Goal: Task Accomplishment & Management: Complete application form

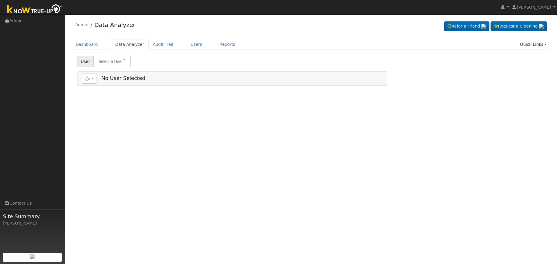
type input "[PERSON_NAME]"
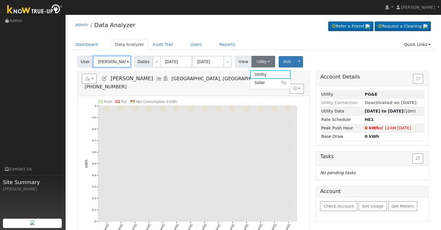
click at [115, 64] on input "Anourack Khampraseuth" at bounding box center [112, 62] width 38 height 12
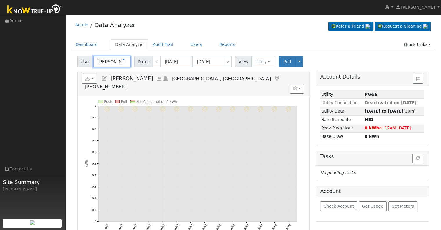
paste input "ironmanhill247@gmail.com"
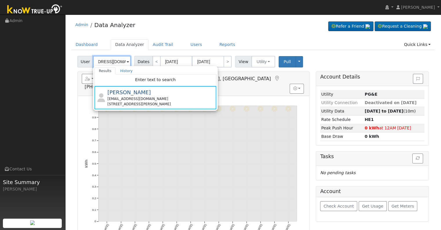
click at [112, 62] on input "ironmanhill247@gmail.com" at bounding box center [112, 62] width 38 height 12
click at [73, 90] on div "User ironmanhill247@gmail.com Results History Enter text to search Anourack Kha…" at bounding box center [253, 172] width 364 height 237
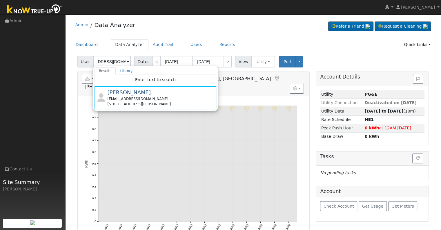
scroll to position [0, 0]
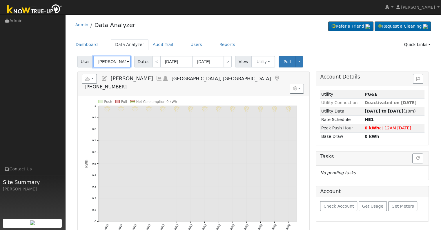
click at [99, 63] on input "Anourack Khampraseuth" at bounding box center [112, 62] width 38 height 12
click at [100, 62] on input "Anourack Khampraseuth" at bounding box center [112, 62] width 38 height 12
type input "Khampraseuth"
click at [104, 62] on input "Khampraseuth" at bounding box center [112, 62] width 38 height 12
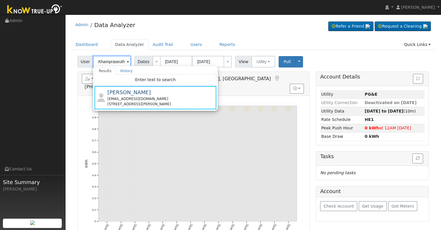
click at [104, 62] on input "Khampraseuth" at bounding box center [112, 62] width 38 height 12
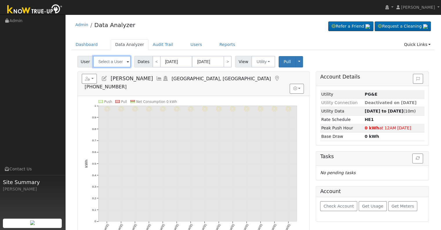
click at [104, 62] on input "text" at bounding box center [112, 62] width 38 height 12
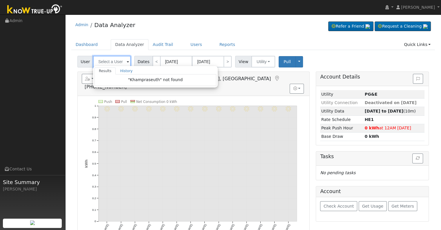
paste input "ironmanhill247@gmail.com"
click at [191, 48] on link "Users" at bounding box center [196, 44] width 20 height 11
type input "Anourack Khampraseuth"
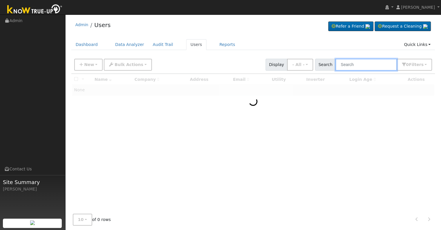
click at [355, 66] on input "text" at bounding box center [367, 65] width 62 height 12
paste input "ironmanhill247@gmail.com"
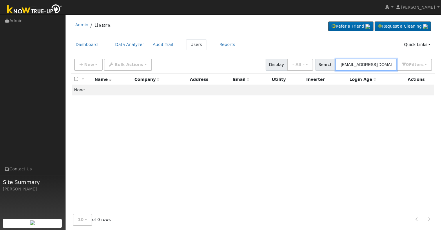
type input "ironmanhill247@gmail.com"
click at [122, 45] on link "Data Analyzer" at bounding box center [130, 44] width 38 height 11
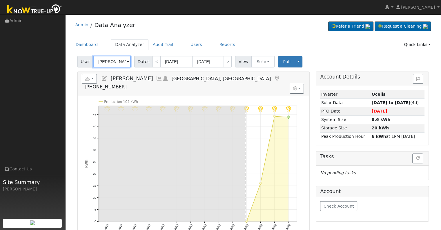
click at [118, 62] on input "[PERSON_NAME]" at bounding box center [112, 62] width 38 height 12
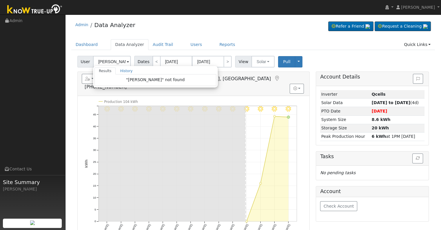
click at [81, 96] on div "8/14 - Clear 8/13 - Clear 8/12 - Clear 8/11 - Clear 8/10 - Clear 8/09 - Clear 8…" at bounding box center [194, 168] width 232 height 145
type input "[PERSON_NAME]"
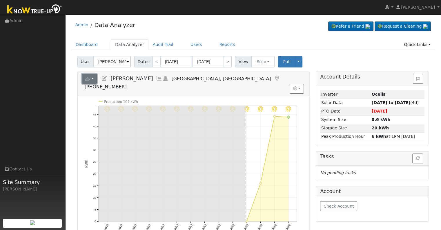
click at [92, 77] on button "button" at bounding box center [89, 79] width 15 height 10
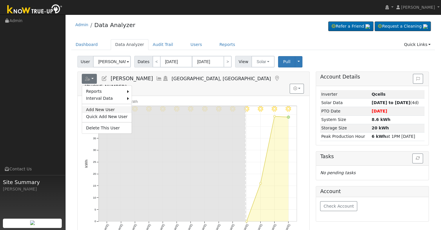
click at [101, 108] on link "Add New User" at bounding box center [107, 109] width 50 height 7
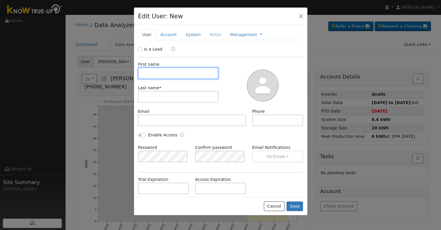
click at [153, 75] on input "text" at bounding box center [178, 73] width 81 height 12
type input "Dale"
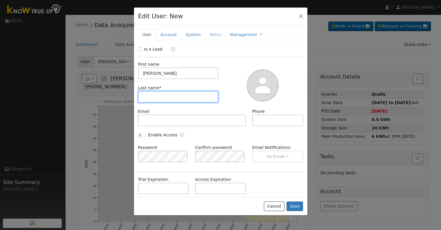
click at [169, 94] on input "text" at bounding box center [178, 97] width 81 height 12
type input "Hill"
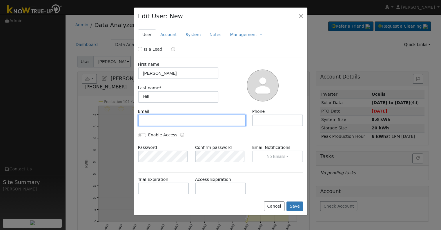
click at [165, 117] on input "text" at bounding box center [192, 120] width 108 height 12
paste input "ironmanhill247@gmail.com"
type input "ironmanhill247@gmail.com"
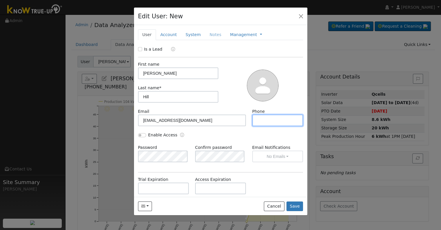
click at [258, 118] on input "text" at bounding box center [277, 120] width 51 height 12
paste input "(661) 549-6392"
type input "(661) 549-6392"
click at [140, 136] on input "Enable Access" at bounding box center [142, 135] width 8 height 4
checkbox input "true"
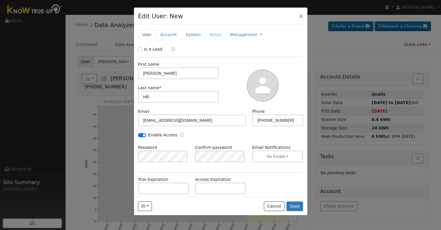
click at [265, 137] on div "Enable Access" at bounding box center [220, 138] width 171 height 12
click at [280, 153] on button "No Emails" at bounding box center [277, 156] width 51 height 12
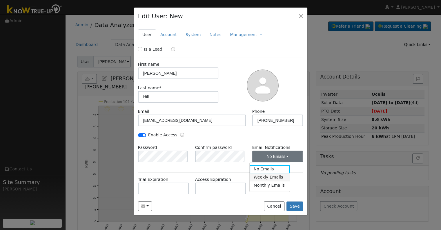
click at [279, 175] on link "Weekly Emails" at bounding box center [270, 177] width 40 height 8
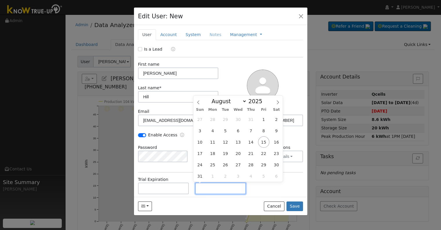
paste input "8/14/2025"
type input "08/14/2025"
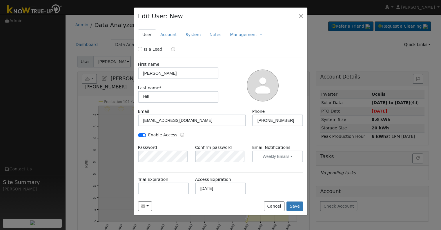
click at [272, 190] on div "Trial Expiration Access Expiration 08/14/2025" at bounding box center [220, 188] width 171 height 24
click at [166, 37] on link "Account" at bounding box center [168, 34] width 25 height 11
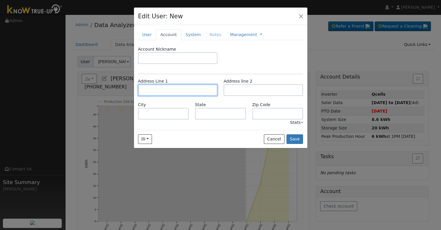
click at [162, 93] on input "text" at bounding box center [178, 90] width 80 height 12
paste input "4519 Randy Ave"
type input "4519 Randy Avenue"
type input "Bakersfield"
type input "CA"
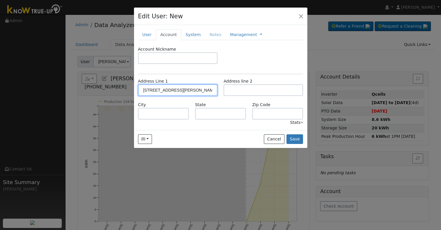
type input "93309"
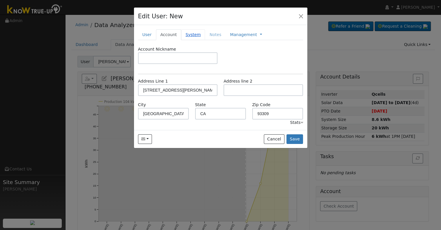
click at [191, 34] on link "System" at bounding box center [193, 34] width 24 height 11
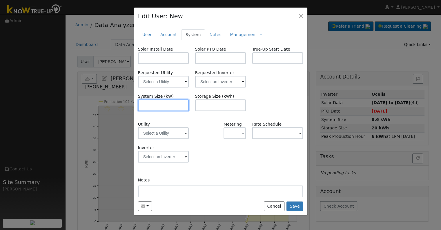
paste input "4.920"
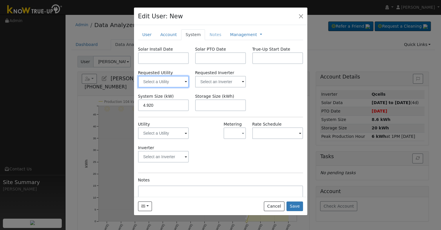
type input "4.9"
click at [166, 77] on input "text" at bounding box center [163, 82] width 51 height 12
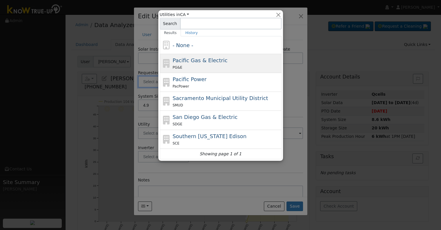
click at [202, 67] on div "PG&E" at bounding box center [227, 67] width 108 height 6
type input "Pacific Gas & Electric"
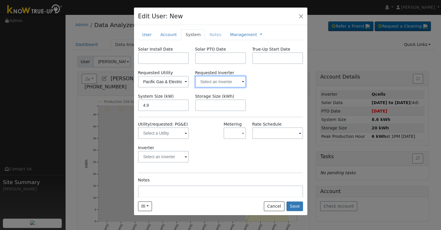
click at [189, 79] on input "text" at bounding box center [163, 82] width 51 height 12
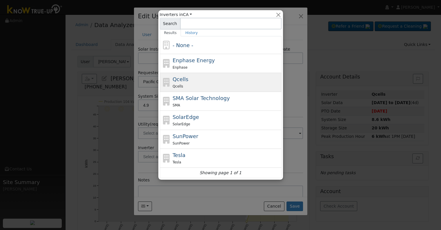
click at [190, 79] on div "Qcells Qcells" at bounding box center [227, 82] width 108 height 14
type input "Qcells"
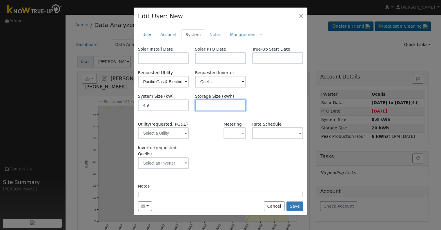
paste input "10.00"
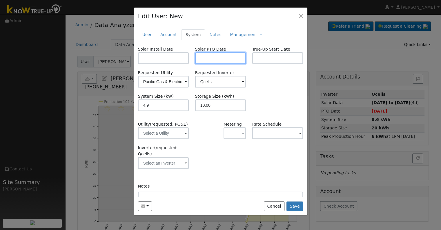
type input "10"
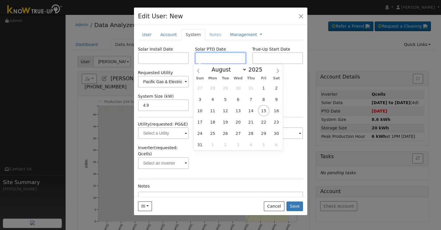
click at [202, 54] on input "text" at bounding box center [220, 58] width 51 height 12
drag, startPoint x: 18, startPoint y: 69, endPoint x: 206, endPoint y: 55, distance: 188.3
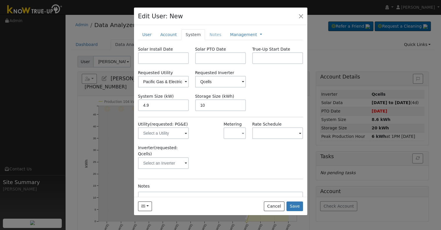
drag, startPoint x: 206, startPoint y: 55, endPoint x: 294, endPoint y: 97, distance: 97.6
click at [294, 97] on div "System Size (kW) 4.9 Storage Size (kWh) 10" at bounding box center [220, 102] width 171 height 18
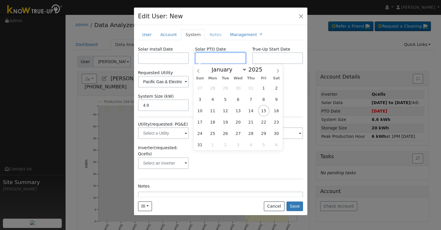
click at [231, 57] on input "text" at bounding box center [220, 58] width 51 height 12
paste input "10.00"
type input "09/30/2025"
select select "8"
drag, startPoint x: 185, startPoint y: 58, endPoint x: 169, endPoint y: 57, distance: 16.5
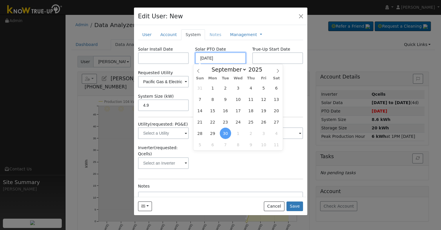
click at [169, 57] on div "Solar Install Date Solar PTO Date 09/30/2025 True-Up Start Date" at bounding box center [220, 55] width 171 height 18
paste input "8/14"
type input "[DATE]"
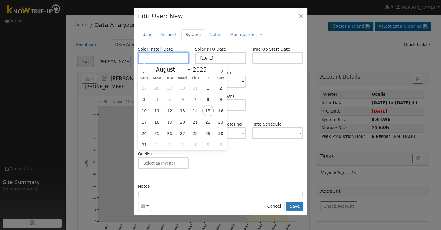
click at [153, 60] on input "text" at bounding box center [163, 58] width 51 height 12
click at [146, 55] on input "text" at bounding box center [163, 58] width 51 height 12
paste input "6/19/2025"
type input "06/19/2025"
click at [282, 79] on div "Requested Utility Pacific Gas & Electric Requested Inverter Qcells" at bounding box center [220, 79] width 171 height 18
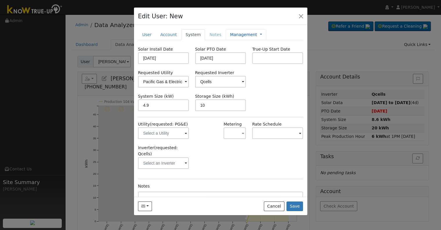
click at [226, 38] on div "Management Management Billing Timeline" at bounding box center [246, 34] width 41 height 11
click at [226, 37] on div "Management Management Billing Timeline" at bounding box center [246, 34] width 41 height 11
click at [230, 37] on link "Management" at bounding box center [243, 35] width 27 height 6
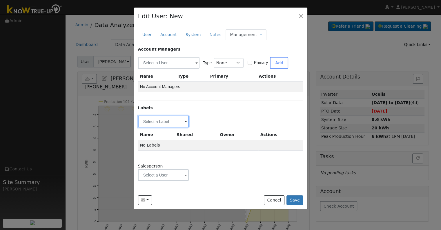
click at [165, 120] on input "text" at bounding box center [163, 121] width 51 height 12
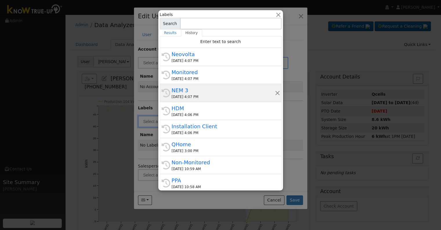
click at [234, 95] on div "08/14/2025 4:07 PM" at bounding box center [223, 96] width 103 height 5
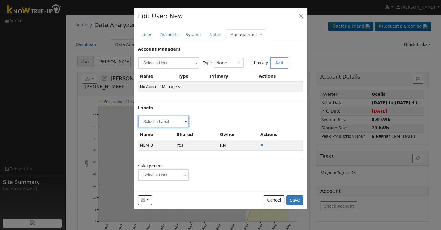
click at [157, 119] on input "text" at bounding box center [163, 121] width 51 height 12
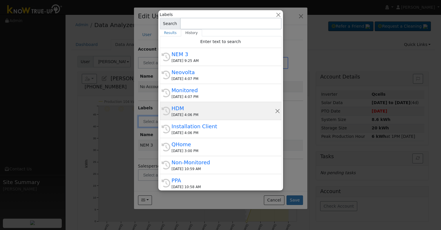
click at [199, 113] on div "08/14/2025 4:06 PM" at bounding box center [223, 114] width 103 height 5
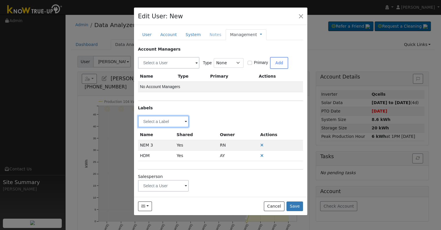
click at [163, 121] on input "text" at bounding box center [163, 121] width 51 height 12
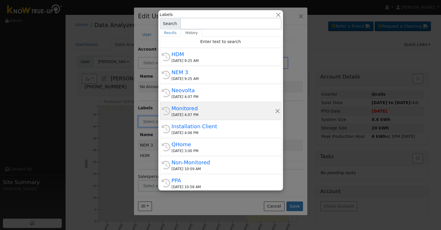
click at [193, 109] on div "Monitored" at bounding box center [223, 108] width 103 height 8
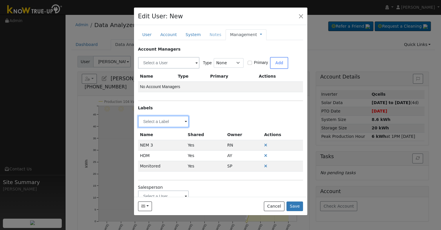
click at [151, 122] on input "text" at bounding box center [163, 121] width 51 height 12
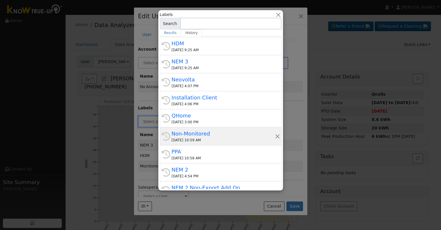
scroll to position [29, 0]
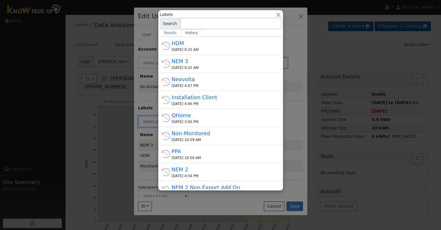
drag, startPoint x: 195, startPoint y: 119, endPoint x: 190, endPoint y: 120, distance: 5.0
click at [194, 119] on div "08/14/2025 3:00 PM" at bounding box center [223, 121] width 103 height 5
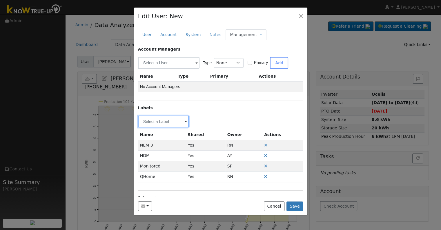
click at [173, 123] on input "text" at bounding box center [163, 121] width 51 height 12
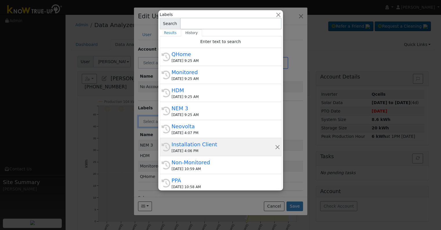
click at [210, 145] on div "Installation Client" at bounding box center [223, 144] width 103 height 8
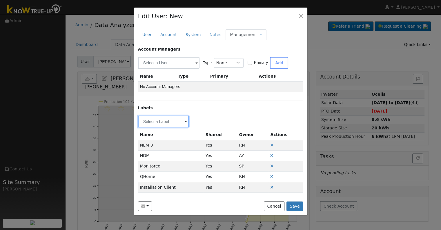
click at [169, 118] on input "text" at bounding box center [163, 121] width 51 height 12
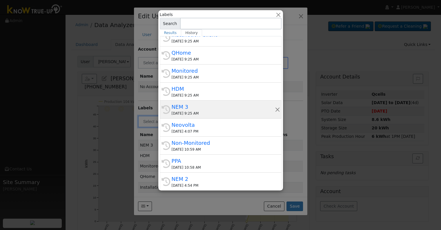
scroll to position [0, 0]
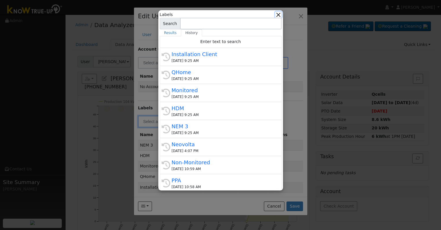
click at [280, 14] on button "button" at bounding box center [278, 15] width 6 height 6
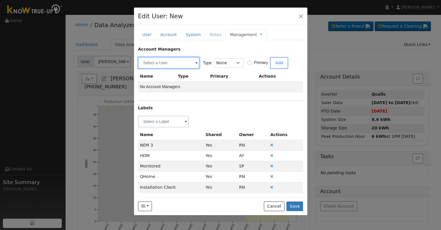
click at [161, 63] on input "text" at bounding box center [169, 63] width 62 height 12
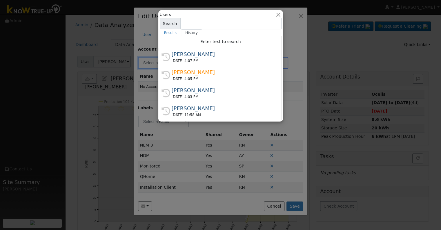
click at [283, 124] on div at bounding box center [220, 115] width 441 height 230
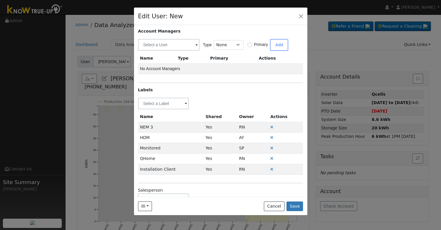
scroll to position [35, 0]
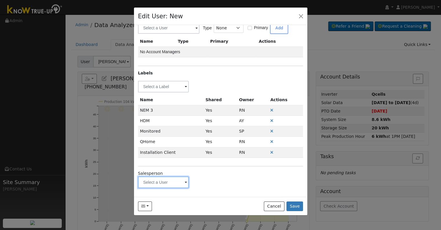
click at [165, 92] on input "text" at bounding box center [163, 87] width 51 height 12
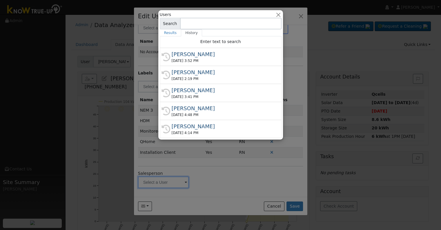
click at [193, 88] on div "Justin Beck" at bounding box center [223, 90] width 103 height 8
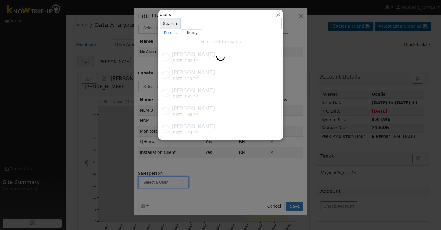
type input "Justin Beck"
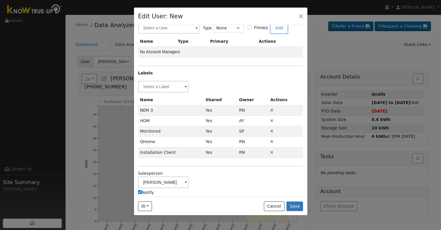
click at [138, 189] on div "Salesperson Justin Beck Notify" at bounding box center [163, 182] width 57 height 25
click at [141, 190] on input "Notify" at bounding box center [140, 192] width 4 height 4
checkbox input "false"
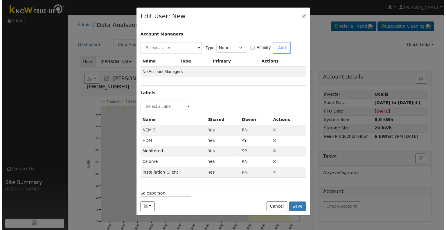
scroll to position [0, 0]
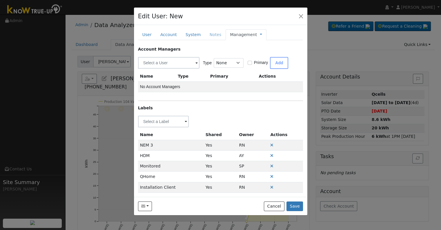
click at [235, 37] on link "Management" at bounding box center [243, 35] width 27 height 6
click at [260, 54] on link "Billing" at bounding box center [280, 53] width 40 height 8
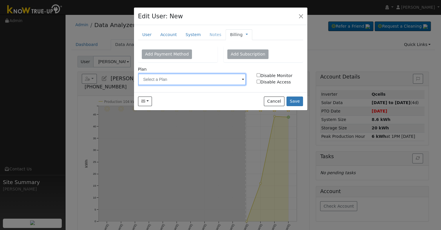
click at [183, 77] on input "text" at bounding box center [192, 79] width 108 height 12
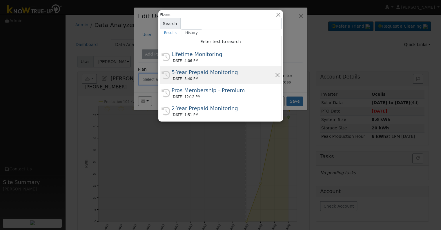
click at [185, 77] on div "08/12/2025 3:40 PM" at bounding box center [223, 78] width 103 height 5
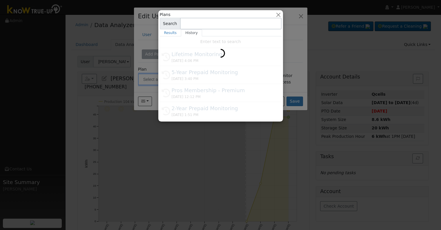
type input "5-Year Prepaid Monitoring"
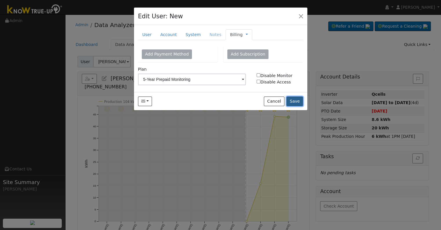
click at [300, 102] on button "Save" at bounding box center [295, 101] width 17 height 10
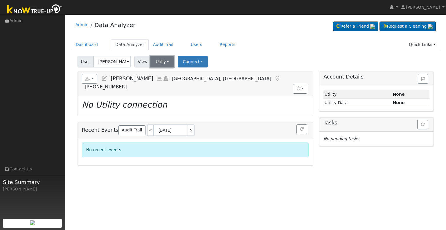
click at [161, 64] on button "Utility" at bounding box center [162, 62] width 24 height 12
click at [187, 64] on button "Connect" at bounding box center [193, 61] width 30 height 11
click at [196, 76] on link "Select a Provider" at bounding box center [200, 74] width 45 height 8
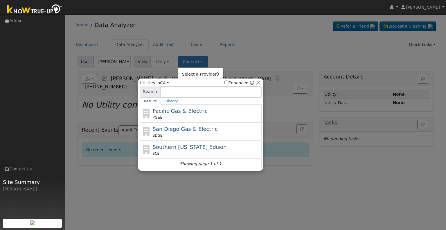
click at [190, 117] on div "PG&E" at bounding box center [207, 117] width 108 height 5
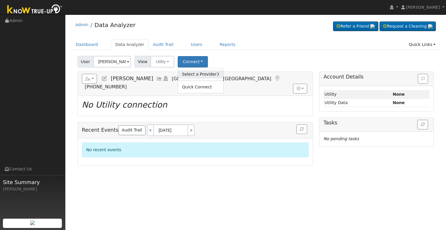
click at [196, 74] on link "Select a Provider" at bounding box center [200, 74] width 45 height 8
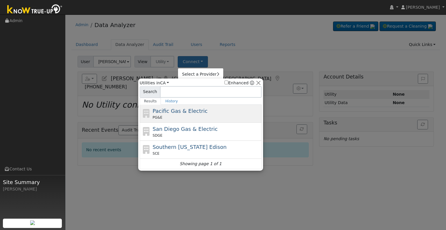
click at [168, 111] on span "Pacific Gas & Electric" at bounding box center [180, 111] width 55 height 6
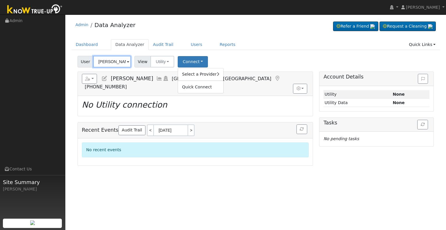
click at [113, 59] on input "Dale Hill" at bounding box center [112, 62] width 38 height 12
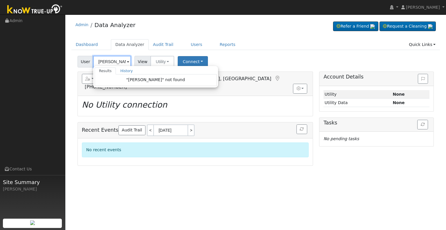
click at [100, 61] on input "mark Lopez" at bounding box center [112, 62] width 38 height 12
click at [186, 40] on link "Users" at bounding box center [196, 44] width 20 height 11
type input "Dale Hill"
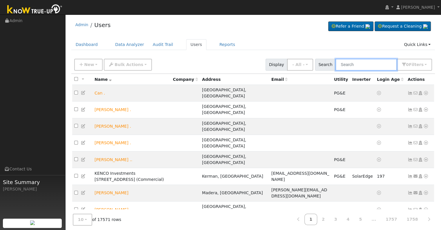
click at [386, 60] on input "text" at bounding box center [367, 65] width 62 height 12
paste input "[EMAIL_ADDRESS][DOMAIN_NAME]"
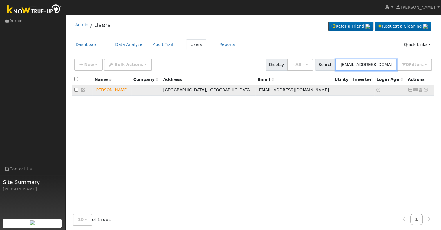
type input "[EMAIL_ADDRESS][DOMAIN_NAME]"
click at [119, 91] on td "[PERSON_NAME]" at bounding box center [112, 90] width 39 height 11
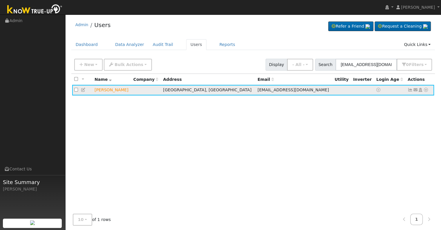
click at [258, 89] on span "[EMAIL_ADDRESS][DOMAIN_NAME]" at bounding box center [293, 89] width 71 height 5
click at [101, 90] on td "[PERSON_NAME]" at bounding box center [112, 90] width 39 height 11
click at [118, 46] on link "Data Analyzer" at bounding box center [130, 44] width 38 height 11
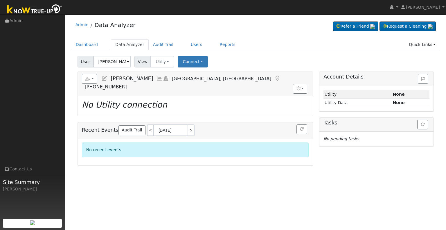
click at [108, 62] on input "Dale Hill" at bounding box center [112, 62] width 38 height 12
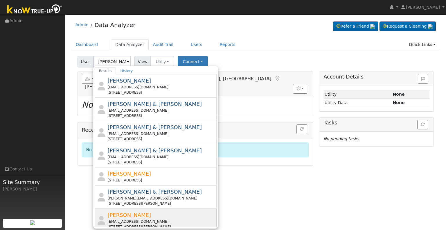
click at [144, 214] on div "DeAnna Lopez mdlopez2017@yahoo.com 14808 Glover court, Bakersfield, CA 93314" at bounding box center [161, 220] width 108 height 18
type input "DeAnna Lopez"
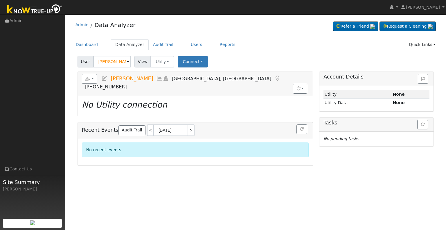
click at [103, 78] on icon at bounding box center [104, 78] width 6 height 5
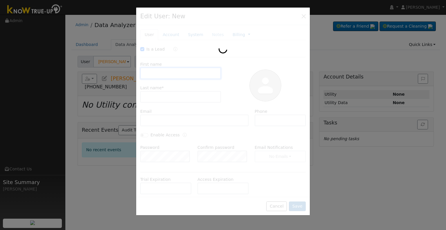
checkbox input "true"
type input "DeAnna"
type input "Lopez"
type input "mdlopez2017@yahoo.com"
type input "5596979924"
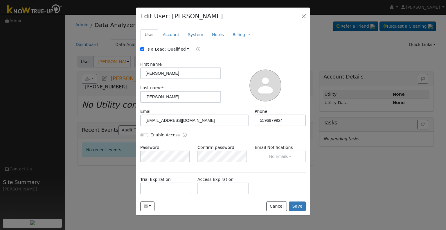
click at [154, 48] on label "Is a Lead:" at bounding box center [156, 49] width 20 height 6
click at [144, 48] on input "Is a Lead:" at bounding box center [142, 49] width 4 height 4
checkbox input "false"
click at [144, 134] on input "Enable Access" at bounding box center [144, 135] width 8 height 4
checkbox input "true"
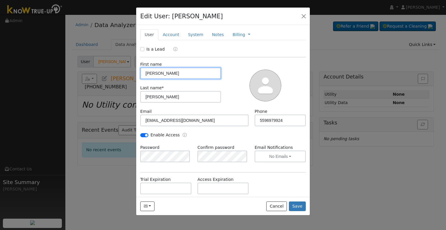
drag, startPoint x: 171, startPoint y: 74, endPoint x: 141, endPoint y: 73, distance: 29.3
click at [141, 73] on input "DeAnna" at bounding box center [180, 73] width 81 height 12
type input "Mark"
click at [244, 132] on div "Enable Access" at bounding box center [222, 138] width 171 height 12
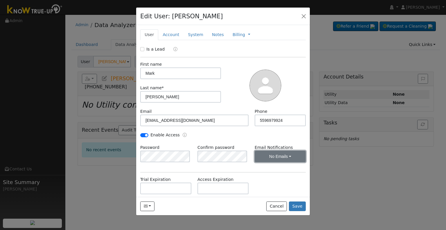
click at [267, 156] on button "No Emails" at bounding box center [279, 156] width 51 height 12
click at [265, 178] on link "Weekly Emails" at bounding box center [272, 177] width 40 height 8
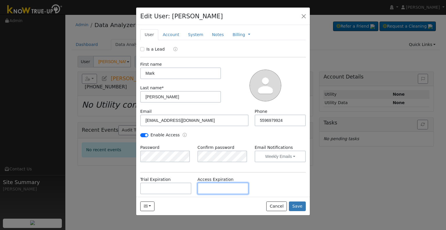
click at [221, 184] on input "text" at bounding box center [222, 188] width 51 height 12
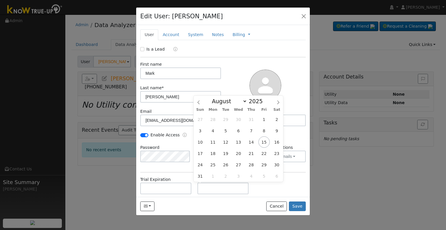
click at [180, 173] on div "Is a Lead First name Mark Last name * Lopez Email mdlopez2017@yahoo.com Phone 5…" at bounding box center [222, 146] width 165 height 200
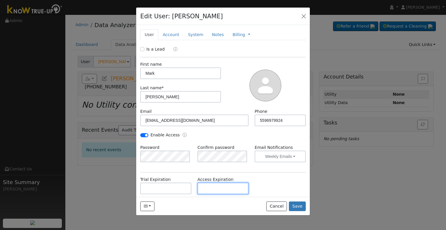
click at [207, 189] on input "text" at bounding box center [222, 188] width 51 height 12
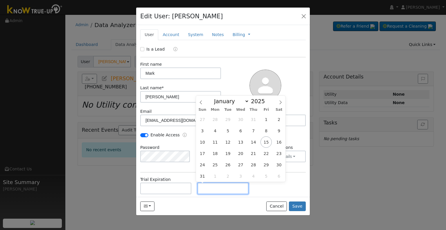
click at [218, 187] on input "text" at bounding box center [222, 188] width 51 height 12
paste input "mdlopez2017@yahoo.com"
type input "08/07/2026"
type input "2026"
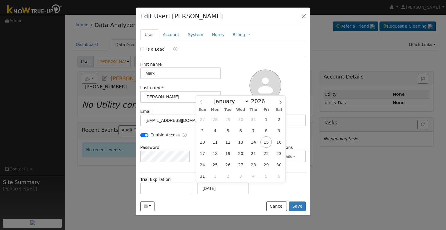
scroll to position [0, 0]
click at [227, 190] on input "08/07/2026" at bounding box center [222, 188] width 51 height 12
paste input "8/14/2025"
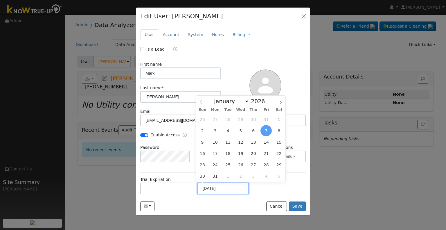
click at [227, 190] on input "8/14/2025" at bounding box center [222, 188] width 51 height 12
type input "08/14/2030"
click at [269, 188] on div "Trial Expiration Access Expiration 08/14/2030" at bounding box center [222, 188] width 171 height 24
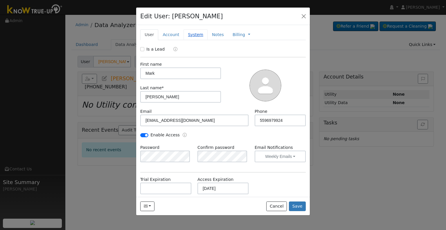
click at [187, 35] on link "System" at bounding box center [195, 34] width 24 height 11
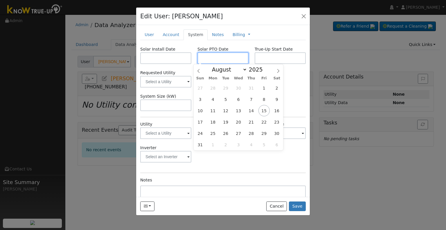
click at [227, 57] on input "text" at bounding box center [222, 58] width 51 height 12
paste input "8/14/2025"
type input "[DATE]"
click at [295, 92] on div "Solar Install Date Solar PTO Date 08/14/2025 True-Up Start Date Requested Utili…" at bounding box center [222, 137] width 165 height 183
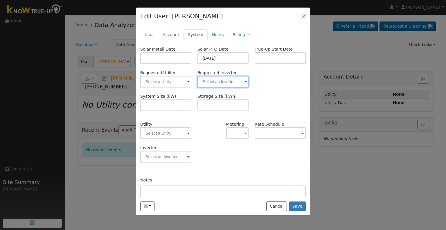
click at [191, 79] on input "text" at bounding box center [165, 82] width 51 height 12
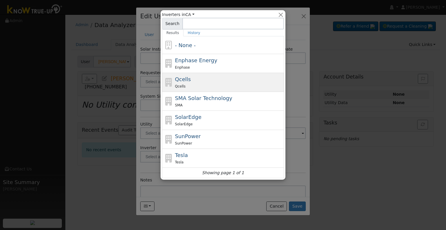
click at [215, 81] on div "Qcells Qcells" at bounding box center [229, 82] width 108 height 14
type input "Qcells"
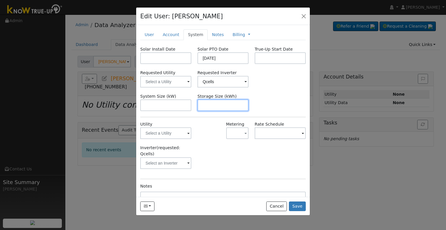
drag, startPoint x: 239, startPoint y: 103, endPoint x: 227, endPoint y: 104, distance: 12.0
click at [239, 103] on input "text" at bounding box center [222, 105] width 51 height 12
click at [230, 108] on input "text" at bounding box center [222, 105] width 51 height 12
paste input "20.00"
type input "20"
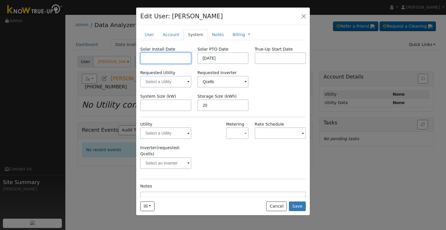
click at [170, 59] on input "text" at bounding box center [165, 58] width 51 height 12
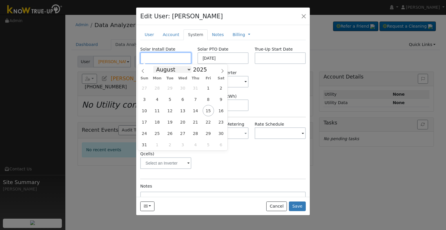
paste input "7/28/2025"
type input "07/28/2025"
click at [266, 82] on div "Requested Utility Requested Inverter Qcells" at bounding box center [222, 79] width 171 height 18
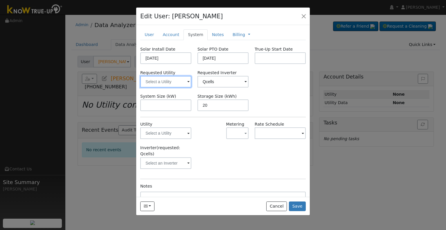
click at [167, 79] on input "text" at bounding box center [165, 82] width 51 height 12
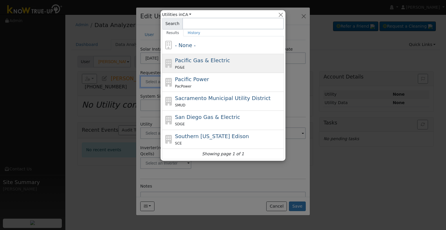
click at [198, 62] on span "Pacific Gas & Electric" at bounding box center [202, 60] width 55 height 6
type input "Pacific Gas & Electric"
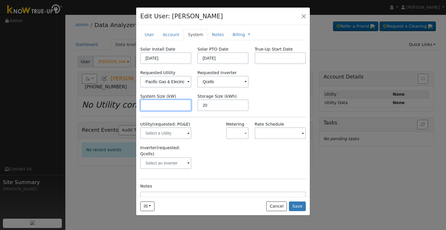
click at [180, 104] on input "text" at bounding box center [165, 105] width 51 height 12
paste input "10.660"
type input "10.7"
click at [170, 37] on link "Account" at bounding box center [170, 34] width 25 height 11
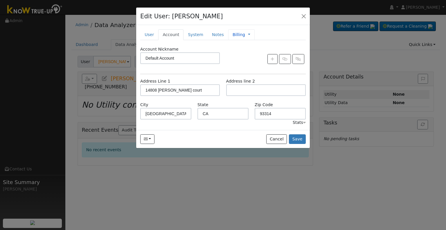
click at [232, 34] on link "Billing" at bounding box center [238, 35] width 12 height 6
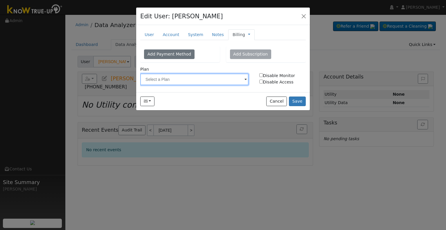
click at [183, 76] on input "text" at bounding box center [194, 79] width 108 height 12
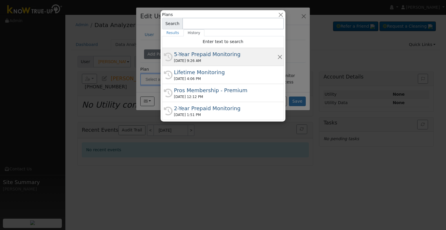
click at [196, 55] on div "5-Year Prepaid Monitoring" at bounding box center [225, 54] width 103 height 8
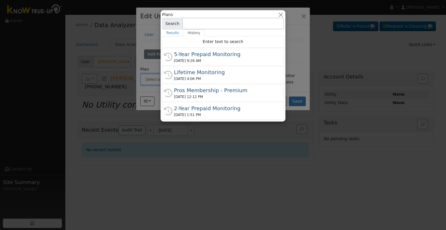
type input "5-Year Prepaid Monitoring"
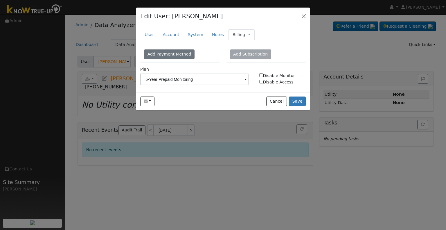
click at [248, 35] on link at bounding box center [249, 35] width 2 height 6
click at [250, 44] on link "Management" at bounding box center [268, 45] width 40 height 8
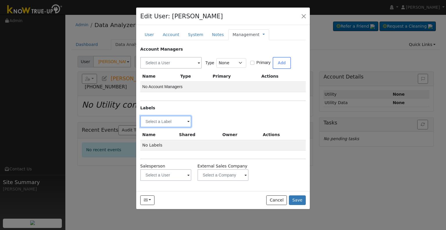
click at [169, 119] on input "text" at bounding box center [165, 121] width 51 height 12
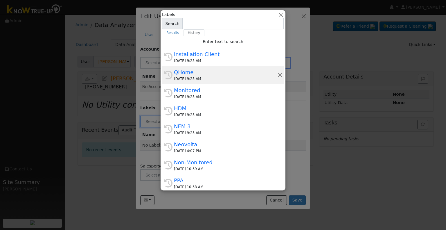
click at [207, 76] on div "08/15/2025 9:25 AM" at bounding box center [225, 78] width 103 height 5
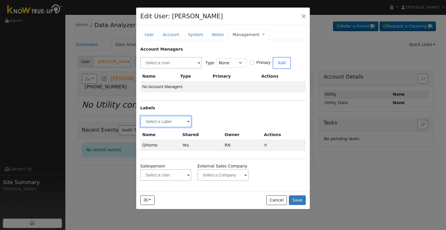
drag, startPoint x: 173, startPoint y: 118, endPoint x: 176, endPoint y: 114, distance: 5.5
click at [172, 118] on input "text" at bounding box center [165, 121] width 51 height 12
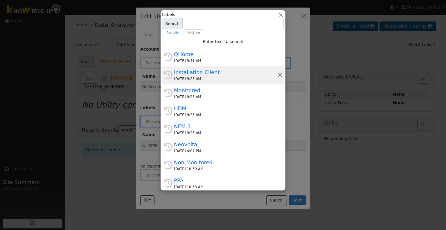
click at [204, 75] on div "Installation Client" at bounding box center [225, 72] width 103 height 8
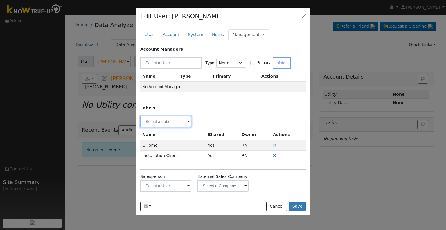
click at [165, 124] on input "text" at bounding box center [165, 121] width 51 height 12
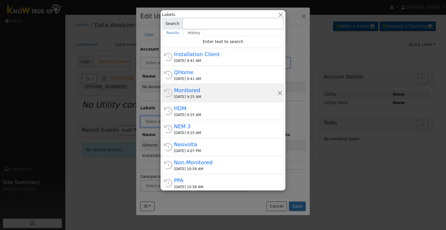
click at [208, 93] on div "Monitored" at bounding box center [225, 90] width 103 height 8
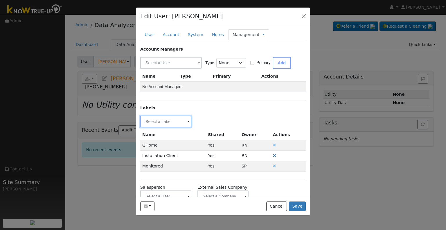
click at [172, 122] on input "text" at bounding box center [165, 121] width 51 height 12
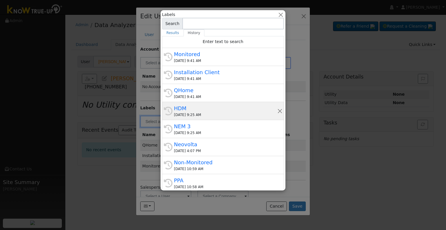
click at [209, 115] on div "08/15/2025 9:25 AM" at bounding box center [225, 114] width 103 height 5
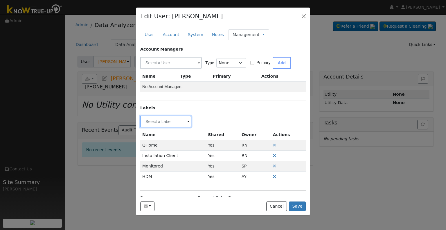
click at [179, 119] on input "text" at bounding box center [165, 121] width 51 height 12
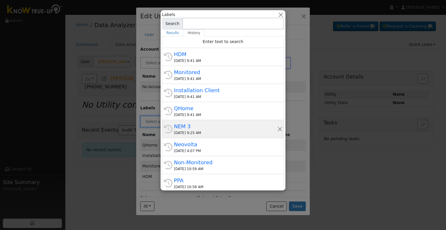
click at [236, 133] on div "08/15/2025 9:25 AM" at bounding box center [225, 132] width 103 height 5
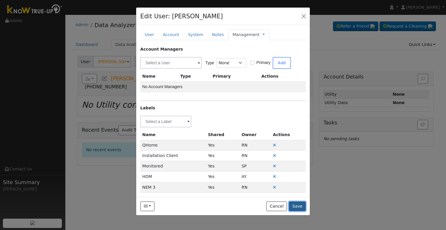
click at [297, 205] on button "Save" at bounding box center [297, 206] width 17 height 10
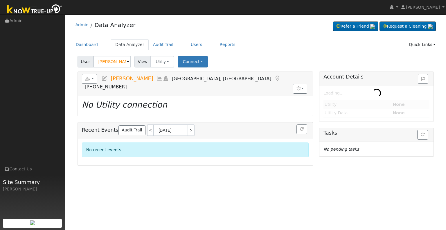
type input "[PERSON_NAME]"
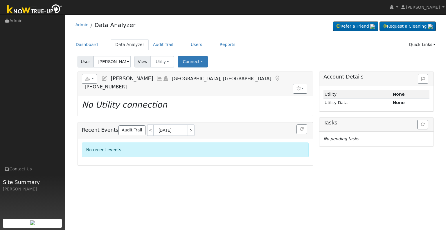
click at [106, 79] on icon at bounding box center [104, 78] width 6 height 5
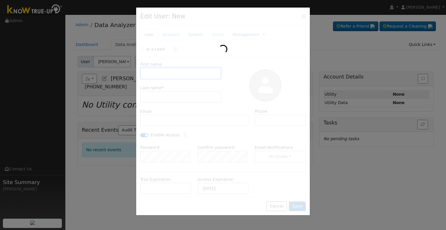
type input "Mark"
type input "Lopez"
type input "mdlopez2017@yahoo.com"
type input "5596979924"
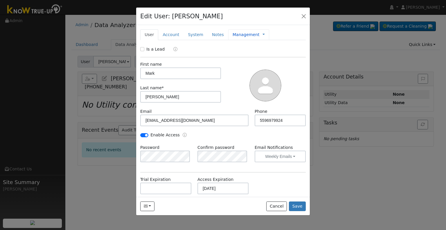
click at [259, 35] on span "Management Billing Timeline" at bounding box center [261, 34] width 5 height 5
click at [262, 34] on link at bounding box center [263, 35] width 2 height 6
click at [263, 49] on link "Billing" at bounding box center [283, 53] width 40 height 8
type input "5-Year Prepaid Monitoring"
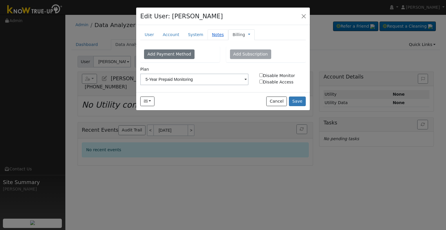
click at [210, 33] on link "Notes" at bounding box center [217, 34] width 21 height 11
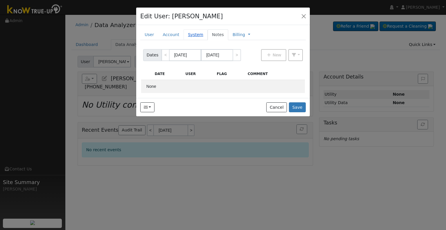
click at [185, 32] on link "System" at bounding box center [195, 34] width 24 height 11
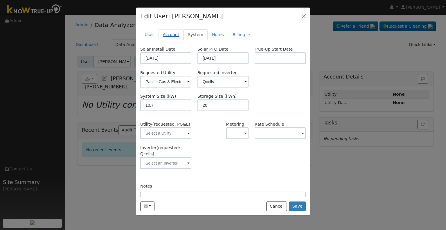
click at [172, 34] on link "Account" at bounding box center [170, 34] width 25 height 11
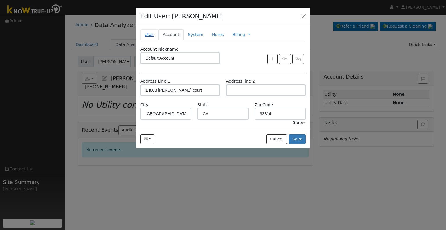
click at [150, 36] on link "User" at bounding box center [149, 34] width 18 height 11
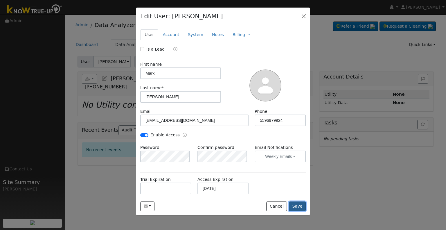
click at [299, 203] on button "Save" at bounding box center [297, 206] width 17 height 10
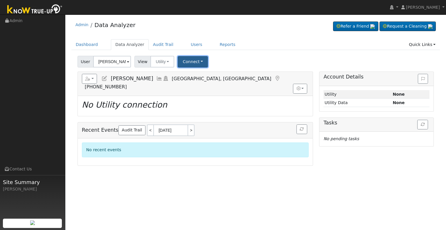
click at [187, 61] on button "Connect" at bounding box center [193, 61] width 30 height 11
click at [207, 75] on link "Select a Provider" at bounding box center [200, 74] width 45 height 8
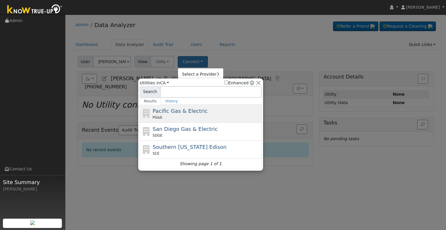
click at [193, 111] on span "Pacific Gas & Electric" at bounding box center [180, 111] width 55 height 6
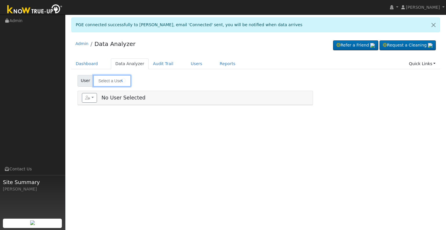
type input "[PERSON_NAME]"
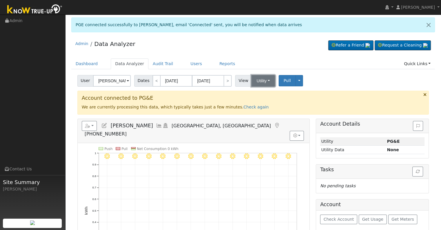
click at [255, 84] on button "Utility" at bounding box center [264, 81] width 24 height 12
click at [263, 99] on link "Solar" at bounding box center [270, 101] width 40 height 8
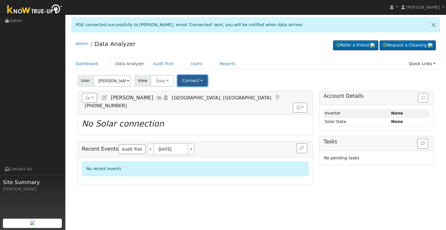
click at [186, 79] on button "Connect" at bounding box center [192, 80] width 30 height 11
click at [197, 92] on link "Select a Provider" at bounding box center [199, 93] width 45 height 8
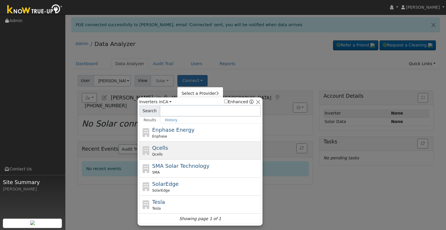
click at [171, 151] on div "Qcells" at bounding box center [206, 153] width 108 height 5
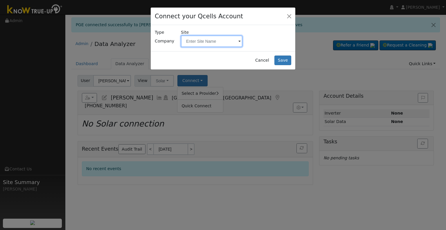
click at [210, 46] on input "text" at bounding box center [212, 41] width 62 height 12
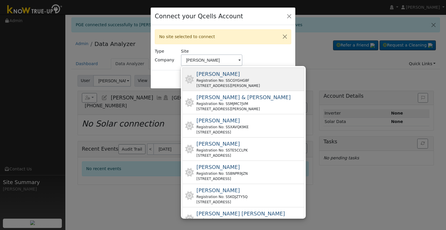
click at [241, 76] on div "[PERSON_NAME] Registration No: SSCGYGHG8F [STREET_ADDRESS][PERSON_NAME]" at bounding box center [228, 79] width 64 height 18
type input "[PERSON_NAME]"
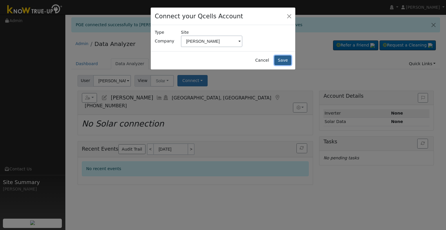
click at [282, 61] on button "Save" at bounding box center [282, 60] width 17 height 10
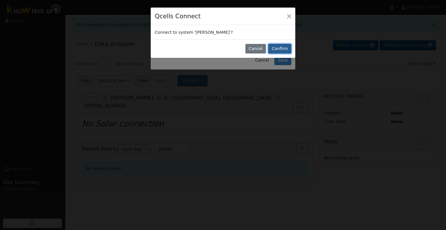
click at [277, 44] on button "Confirm" at bounding box center [279, 49] width 23 height 10
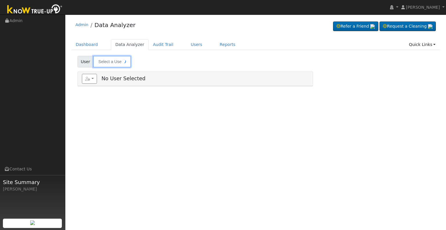
type input "[PERSON_NAME]"
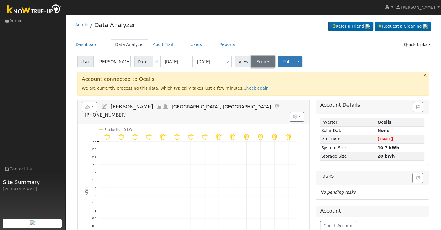
click at [261, 65] on button "Solar" at bounding box center [263, 62] width 23 height 12
click at [319, 70] on div "User [PERSON_NAME] Account Default Account Default Account [STREET_ADDRESS][PER…" at bounding box center [253, 186] width 364 height 265
